Goal: Task Accomplishment & Management: Use online tool/utility

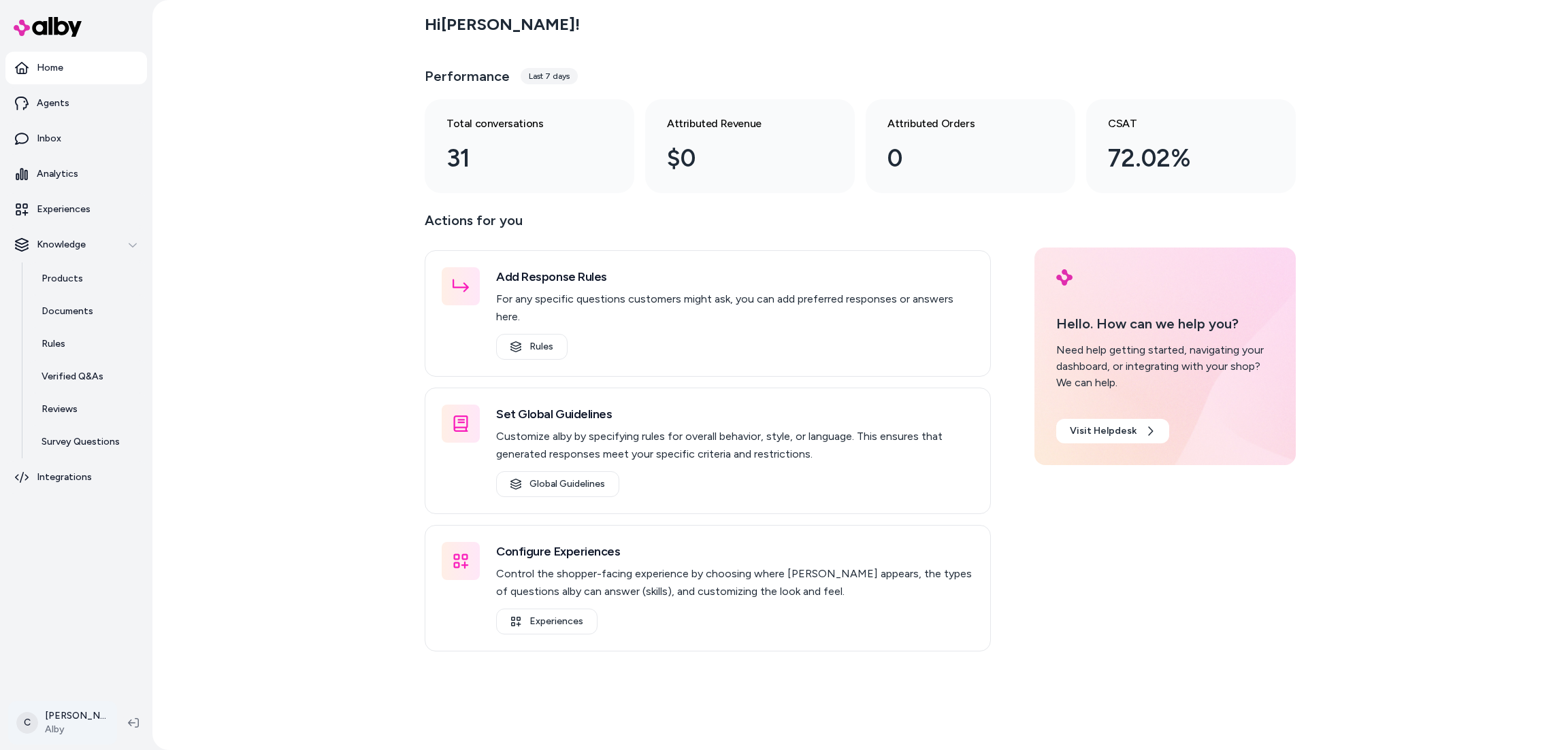
click at [48, 729] on html "Home Agents Inbox Analytics Experiences Knowledge Products Documents Rules Veri…" at bounding box center [784, 375] width 1568 height 750
click at [100, 529] on div "Shortcuts ⌘K" at bounding box center [119, 528] width 210 height 33
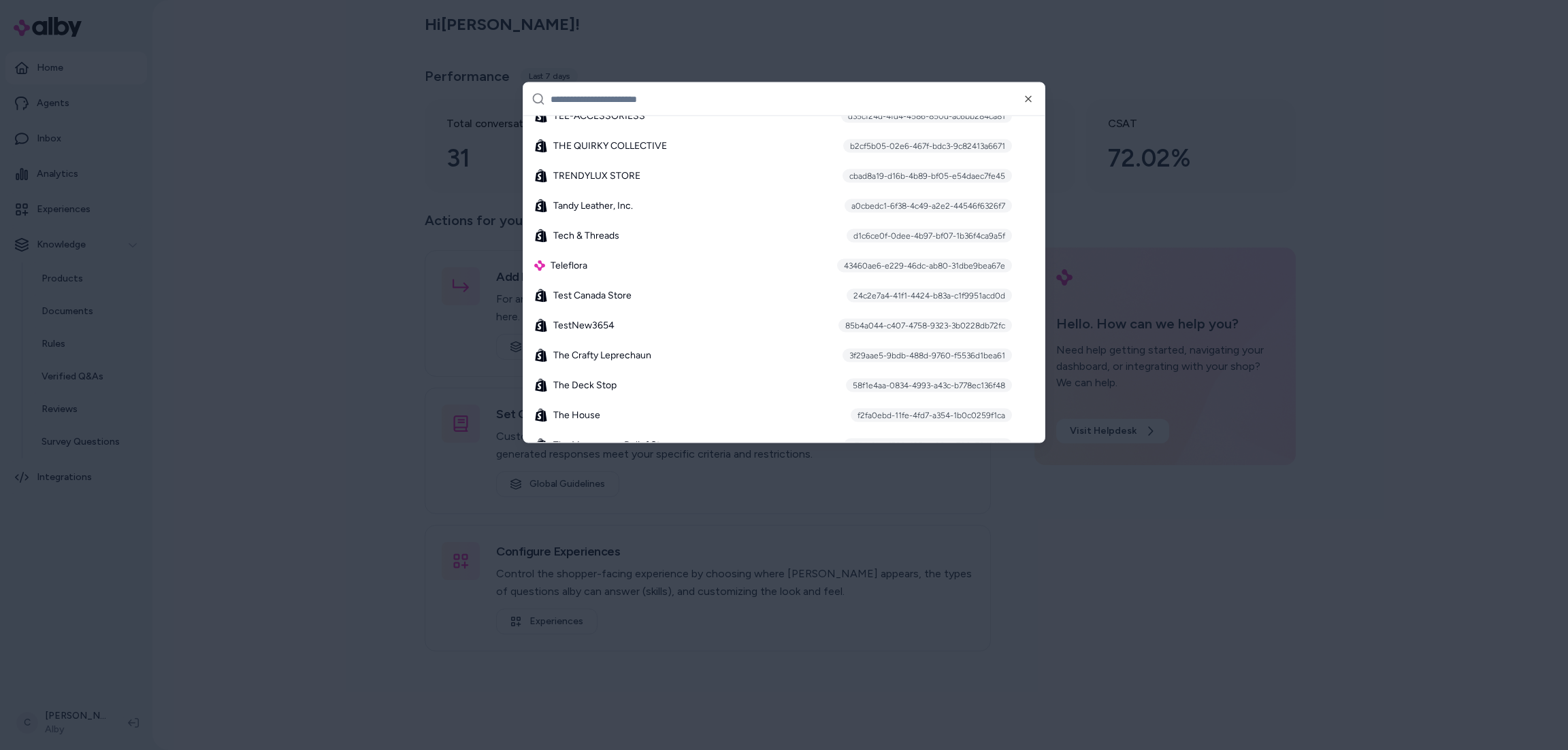
scroll to position [10349, 0]
click at [353, 354] on div at bounding box center [784, 375] width 1568 height 750
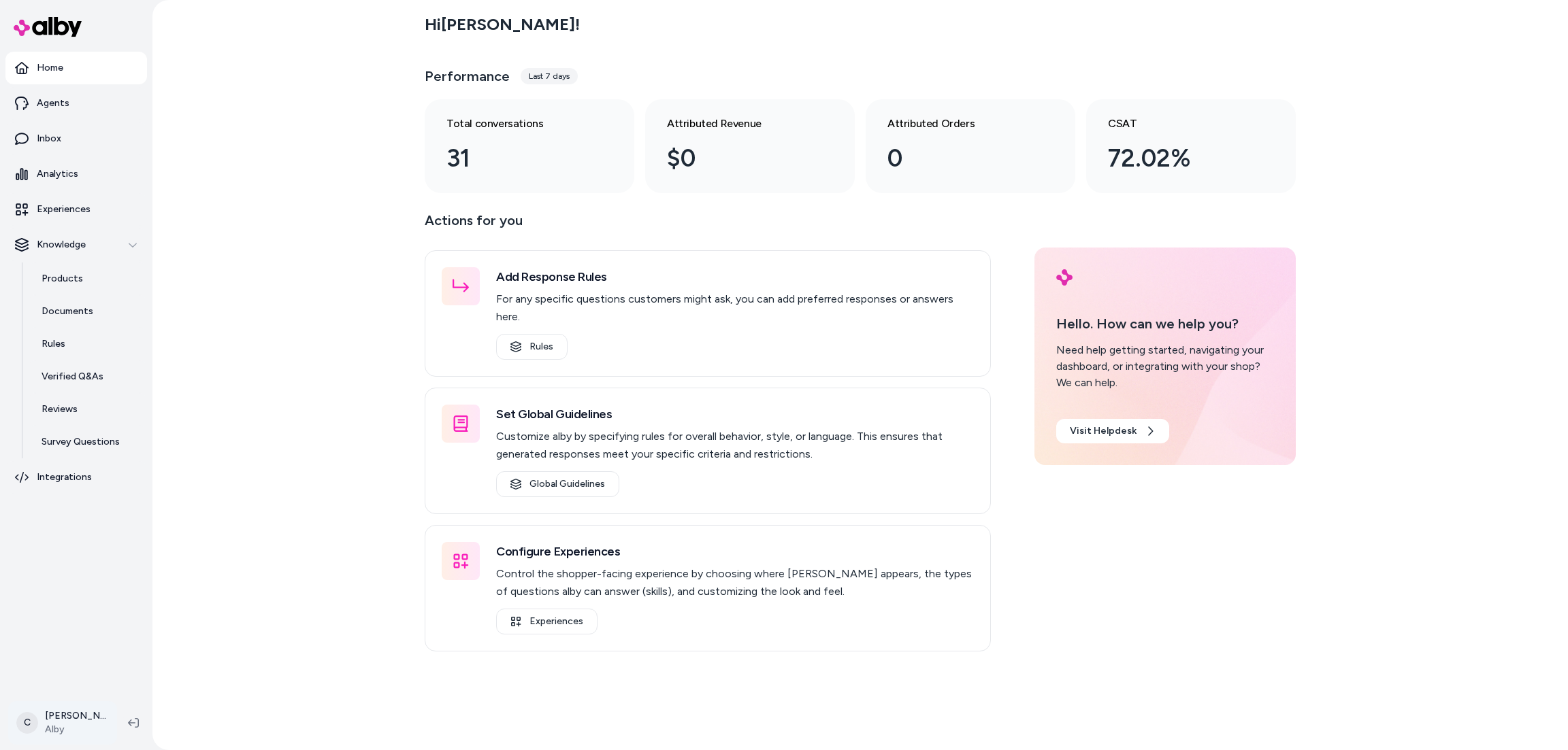
click at [95, 722] on html "Home Agents Inbox Analytics Experiences Knowledge Products Documents Rules Veri…" at bounding box center [784, 375] width 1568 height 750
click at [68, 524] on span "Shortcuts" at bounding box center [71, 528] width 43 height 13
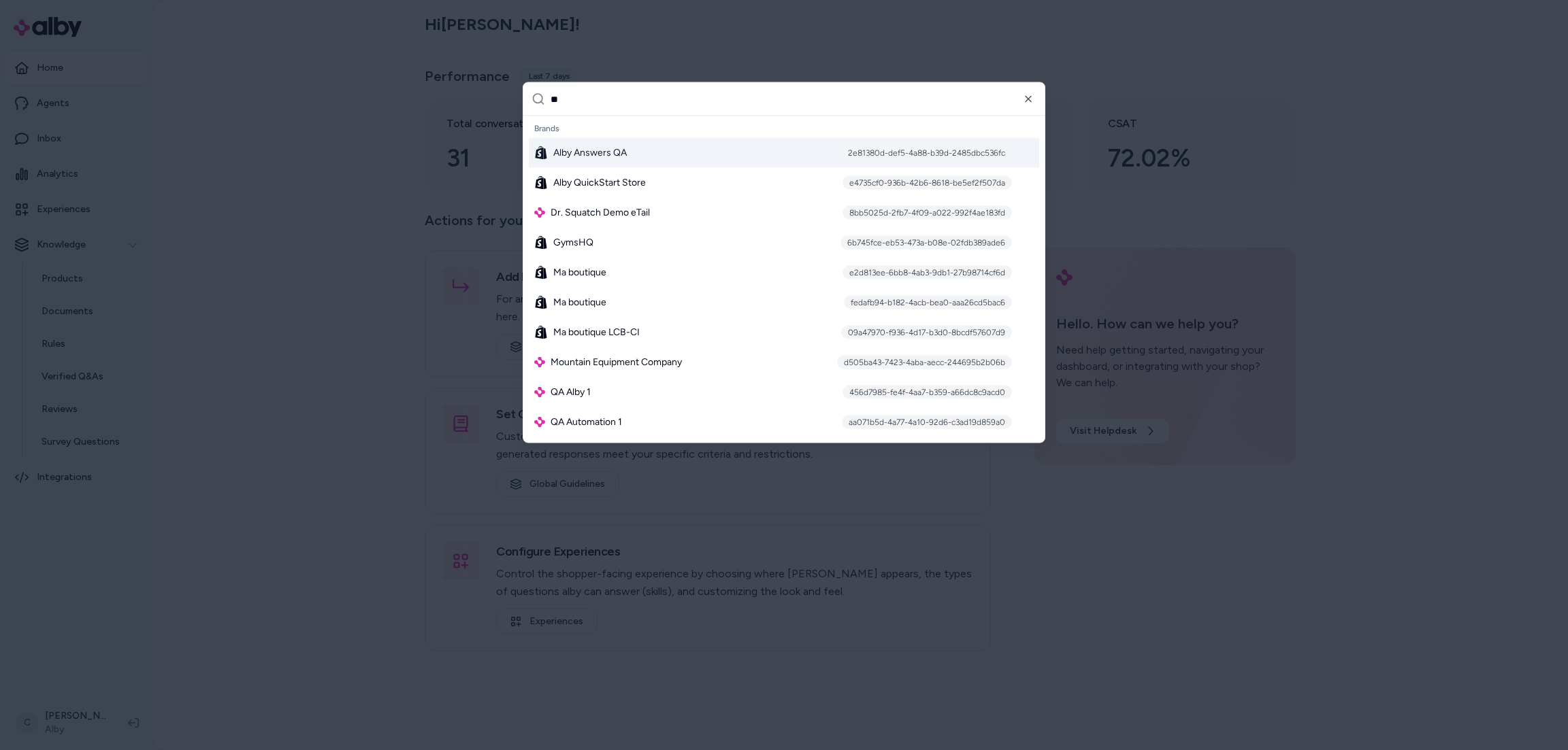
type input "***"
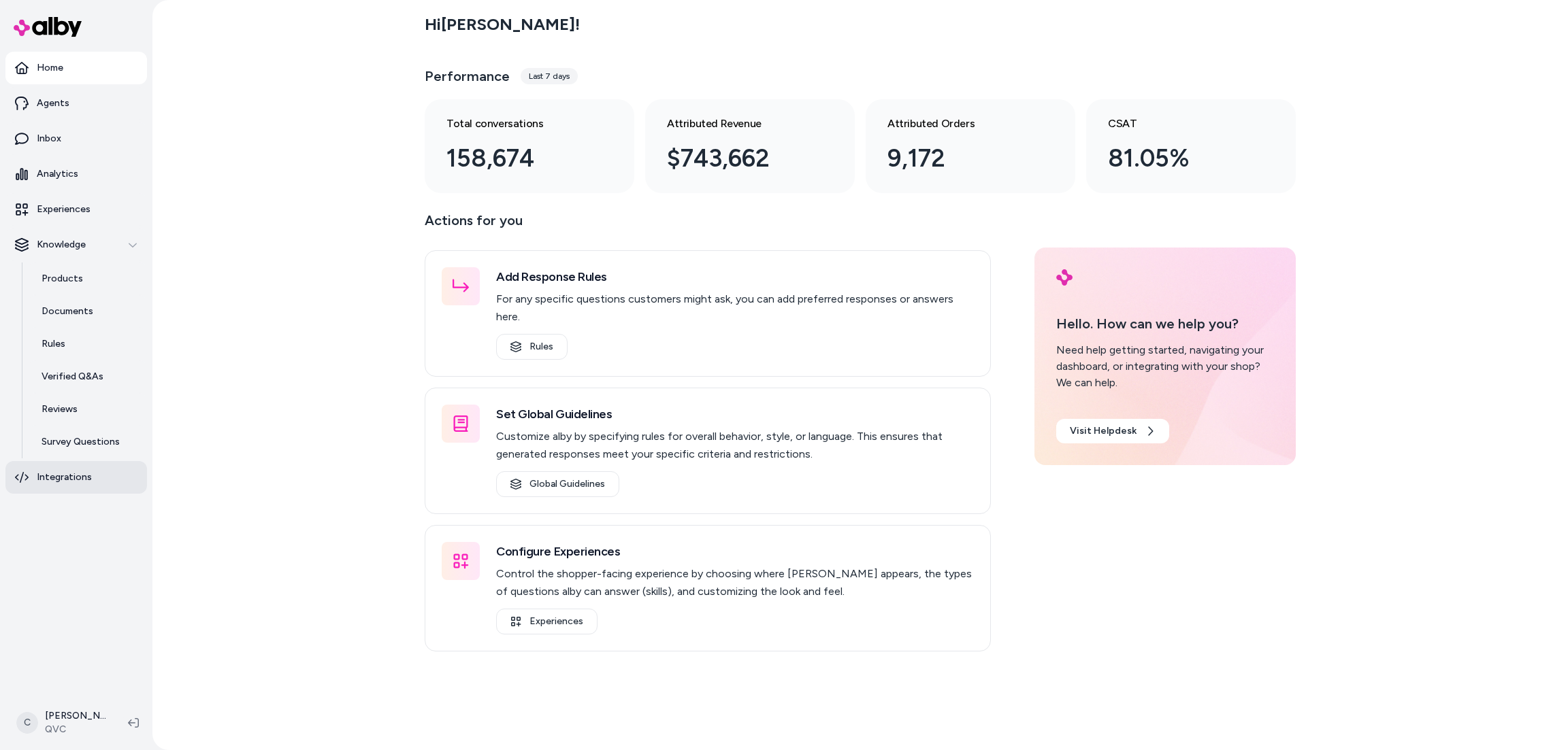
click at [67, 475] on p "Integrations" at bounding box center [64, 477] width 55 height 13
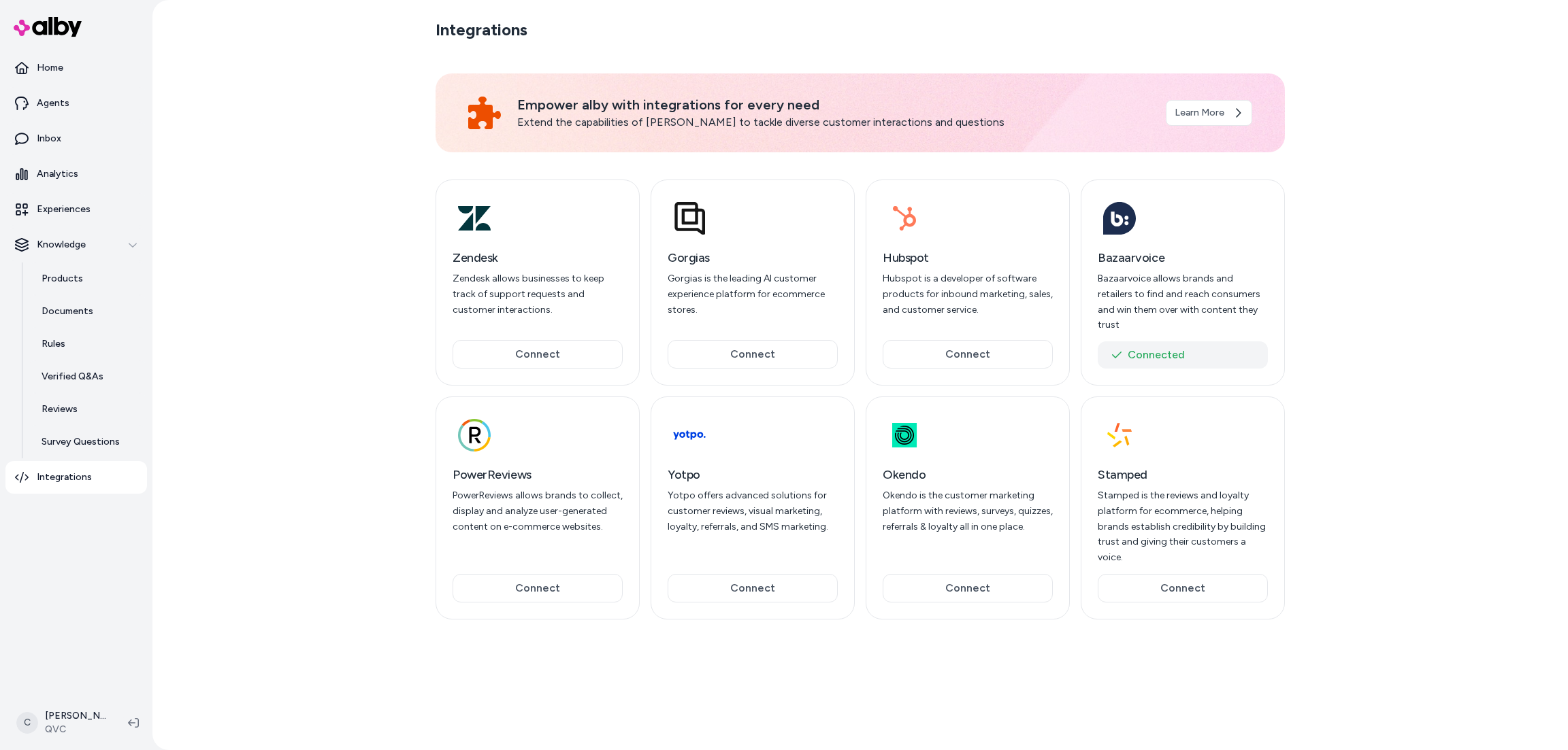
click at [1156, 342] on button "Connected" at bounding box center [1183, 355] width 170 height 27
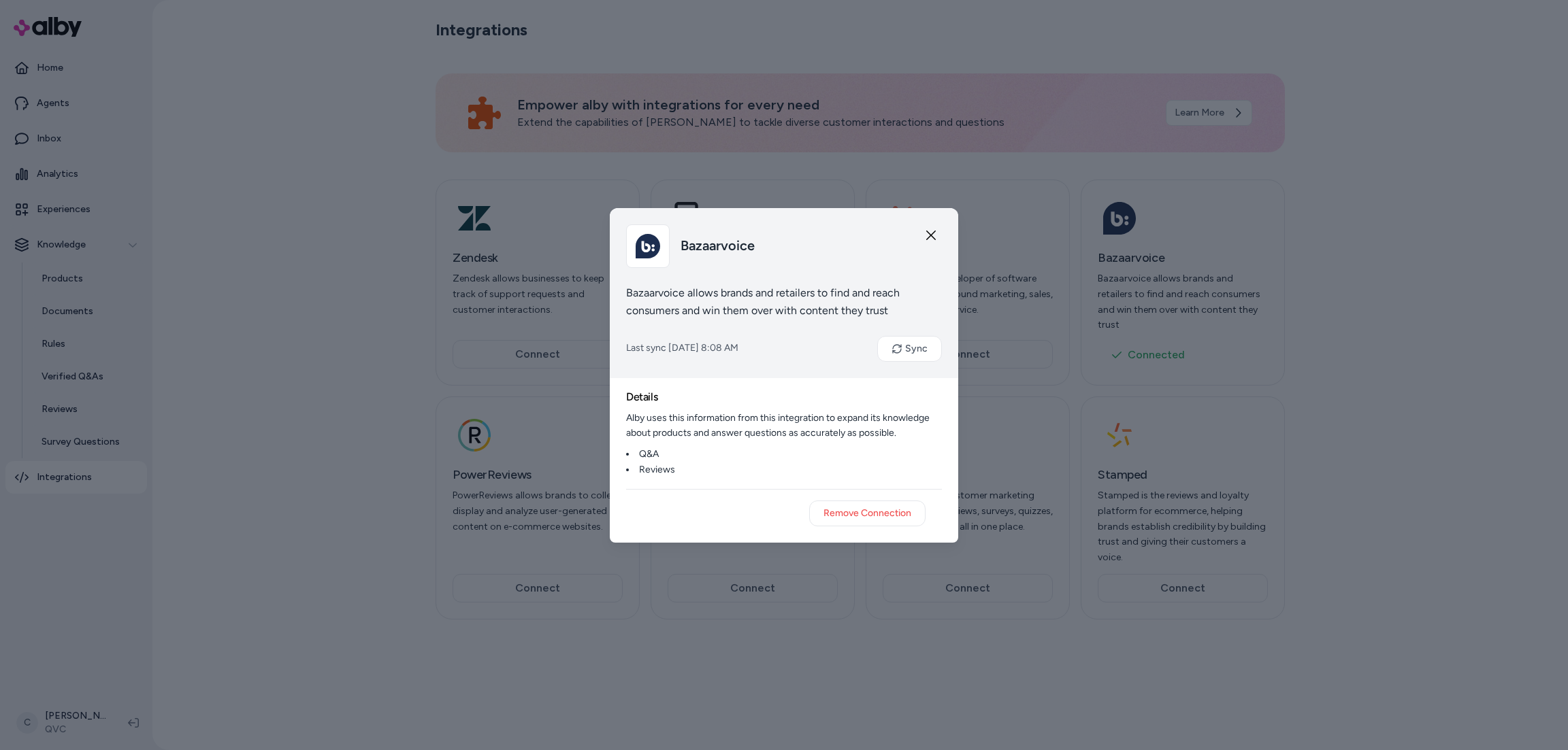
click at [940, 229] on div "Bazaarvoice" at bounding box center [784, 246] width 316 height 43
click at [922, 237] on div "Bazaarvoice" at bounding box center [784, 246] width 316 height 43
click at [67, 725] on div at bounding box center [784, 375] width 1568 height 750
click at [923, 232] on div "Bazaarvoice" at bounding box center [784, 246] width 316 height 43
click at [935, 239] on icon "button" at bounding box center [930, 235] width 9 height 9
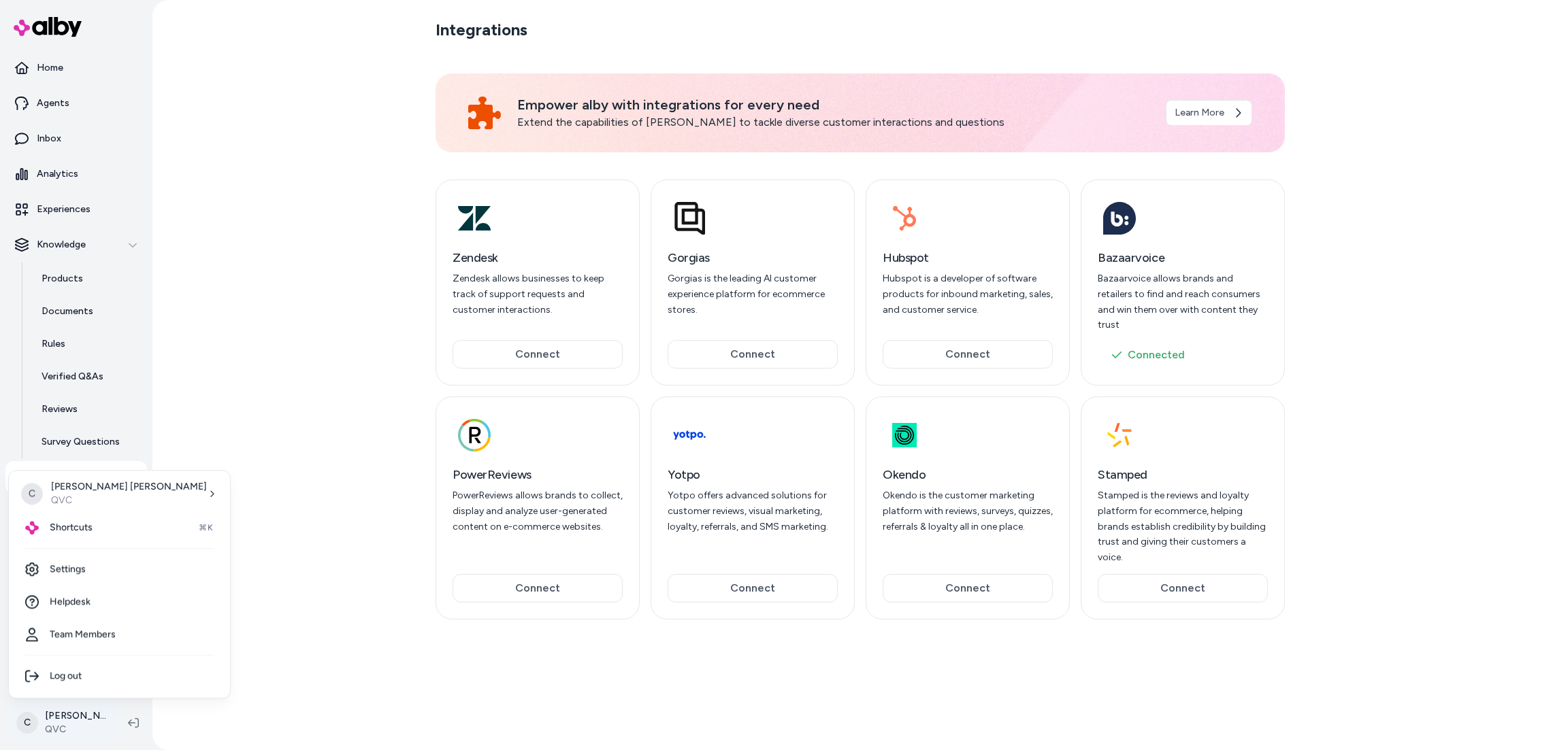
click at [92, 717] on html "Home Agents Inbox Analytics Experiences Knowledge Products Documents Rules Veri…" at bounding box center [784, 375] width 1568 height 750
click at [112, 525] on div "Shortcuts ⌘K" at bounding box center [119, 528] width 210 height 33
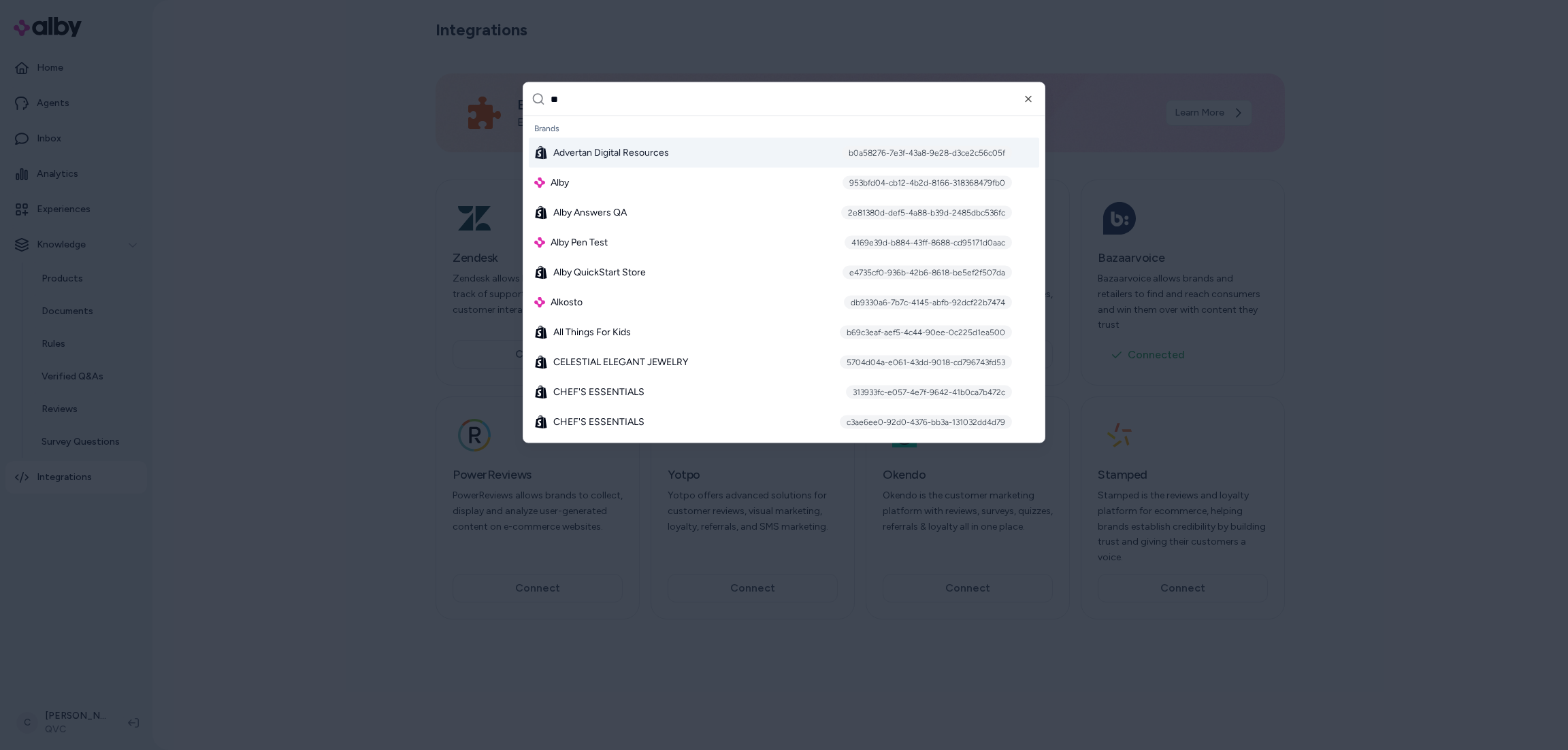
type input "***"
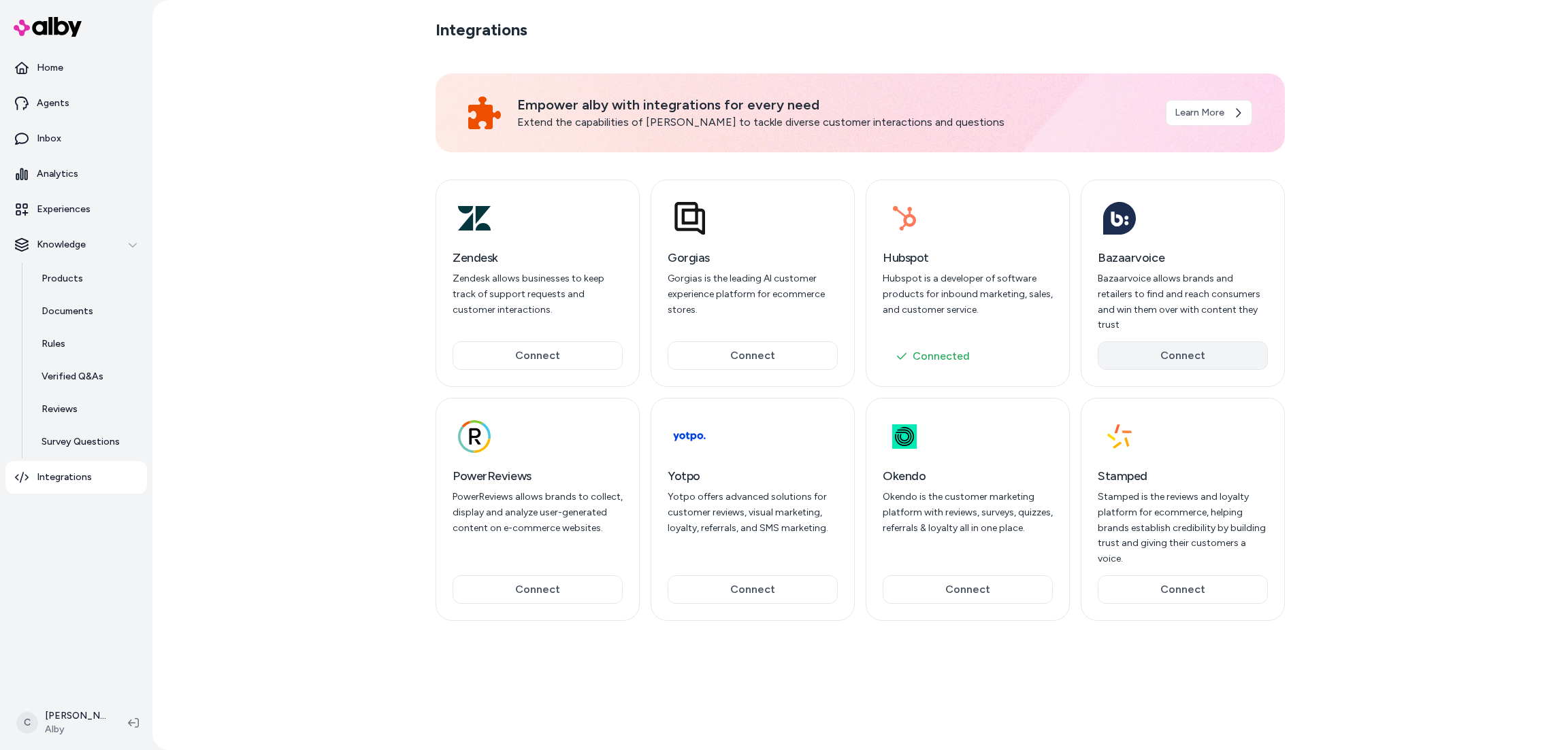
click at [1170, 341] on button "Connect" at bounding box center [1183, 356] width 170 height 28
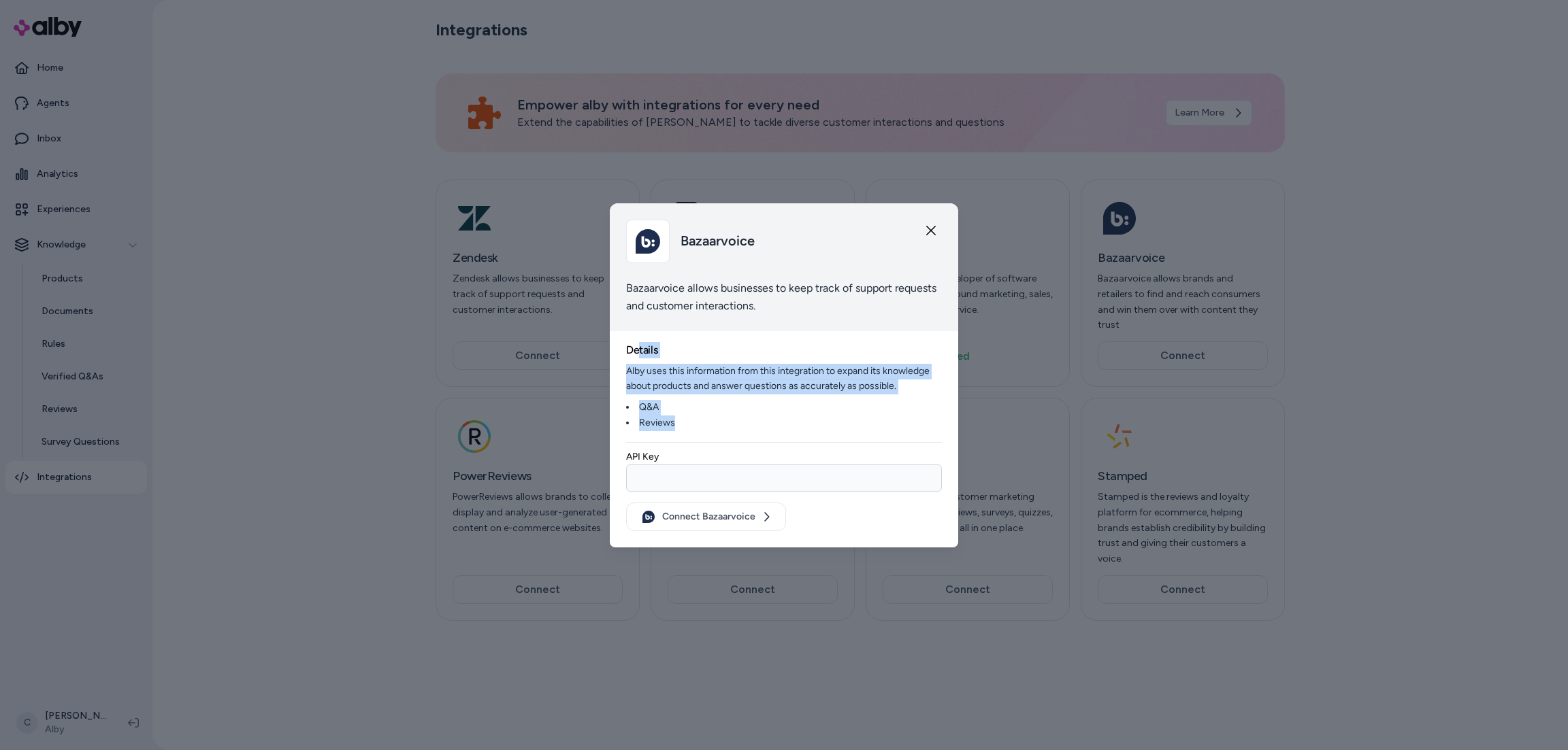
drag, startPoint x: 640, startPoint y: 352, endPoint x: 720, endPoint y: 417, distance: 103.1
click at [721, 419] on div "Details Alby uses this information from this integration to expand its knowledg…" at bounding box center [784, 387] width 316 height 89
click at [720, 417] on li "Reviews" at bounding box center [784, 424] width 316 height 16
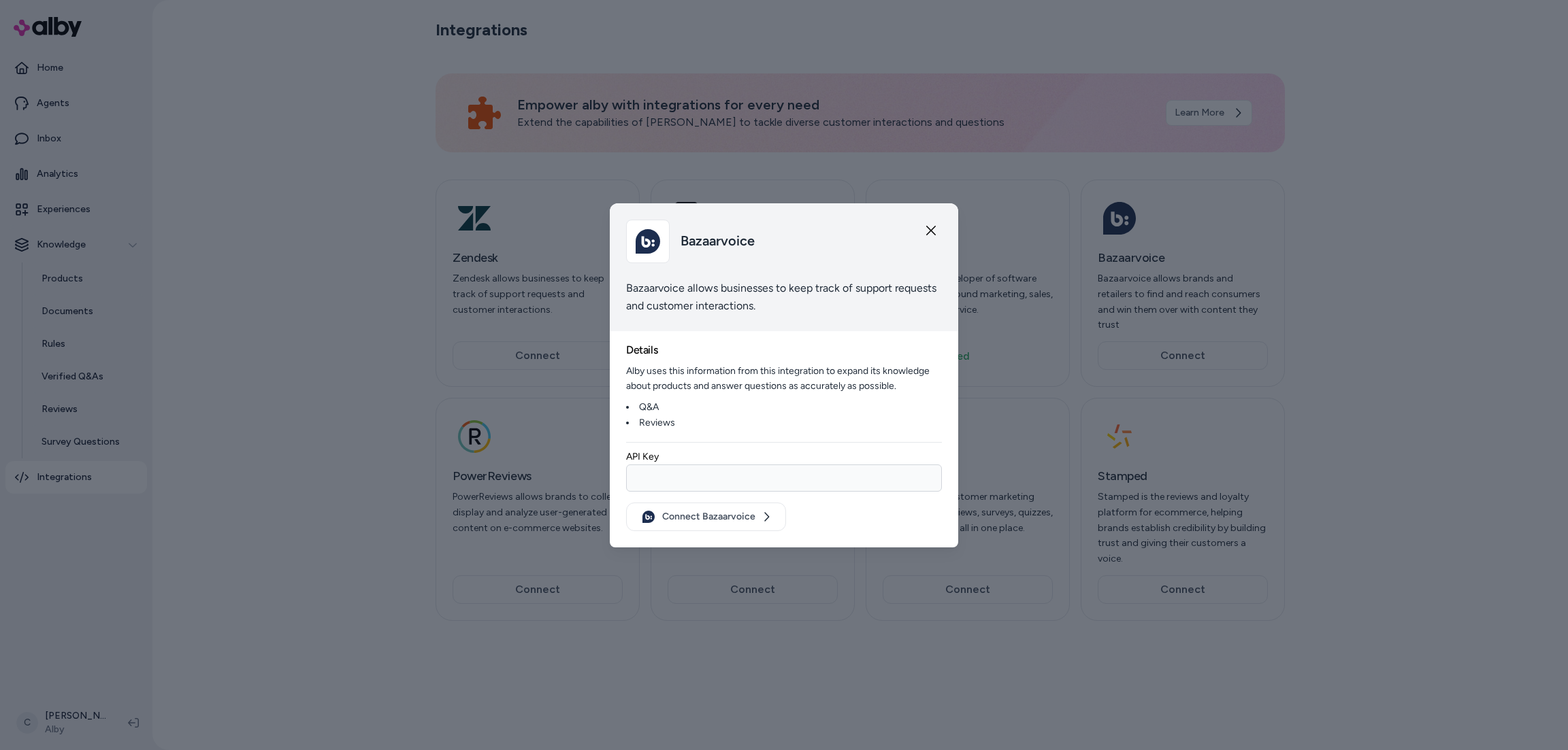
click at [643, 353] on h3 "Details" at bounding box center [642, 350] width 31 height 16
click at [667, 451] on div "API Key" at bounding box center [784, 470] width 316 height 43
click at [667, 469] on input "API Key" at bounding box center [784, 478] width 316 height 27
